Goal: Task Accomplishment & Management: Manage account settings

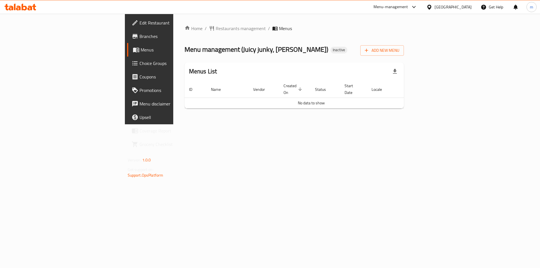
click at [140, 40] on span "Branches" at bounding box center [175, 36] width 71 height 7
click at [28, 10] on div at bounding box center [21, 7] width 32 height 7
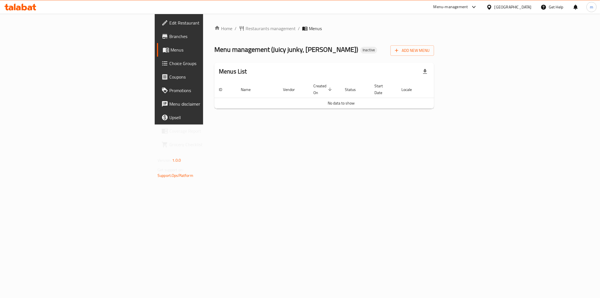
click at [169, 23] on span "Edit Restaurant" at bounding box center [209, 22] width 81 height 7
